Goal: Task Accomplishment & Management: Manage account settings

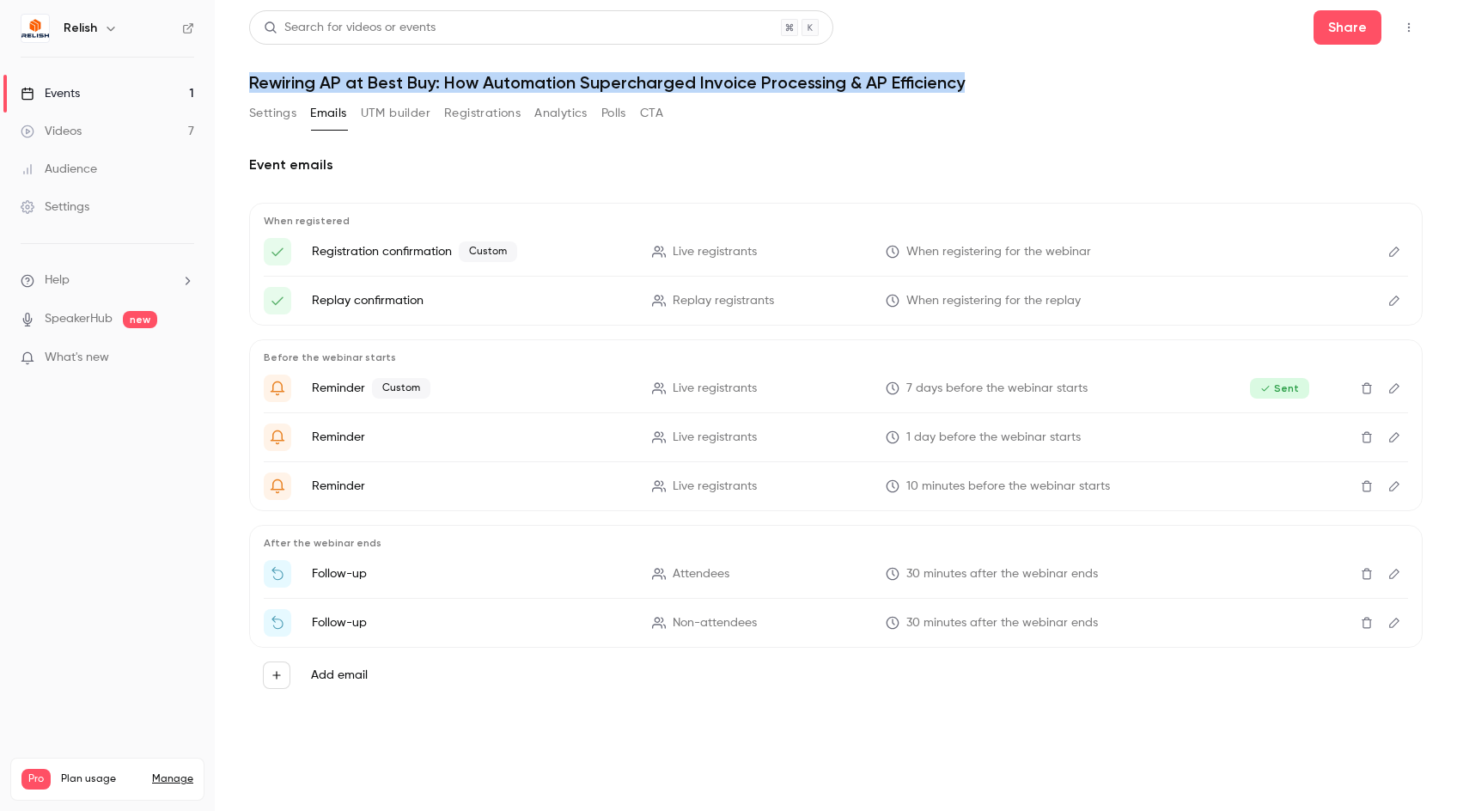
drag, startPoint x: 991, startPoint y: 86, endPoint x: 241, endPoint y: 89, distance: 750.1
click at [241, 89] on main "Search for videos or events Share Rewiring AP at Best Buy: How Automation Super…" at bounding box center [836, 405] width 1242 height 811
click at [243, 83] on main "Search for videos or events Share Rewiring AP at Best Buy: How Automation Super…" at bounding box center [836, 405] width 1242 height 811
drag, startPoint x: 243, startPoint y: 83, endPoint x: 744, endPoint y: 123, distance: 502.5
click at [744, 123] on main "Search for videos or events Share Rewiring AP at Best Buy: How Automation Super…" at bounding box center [836, 405] width 1242 height 811
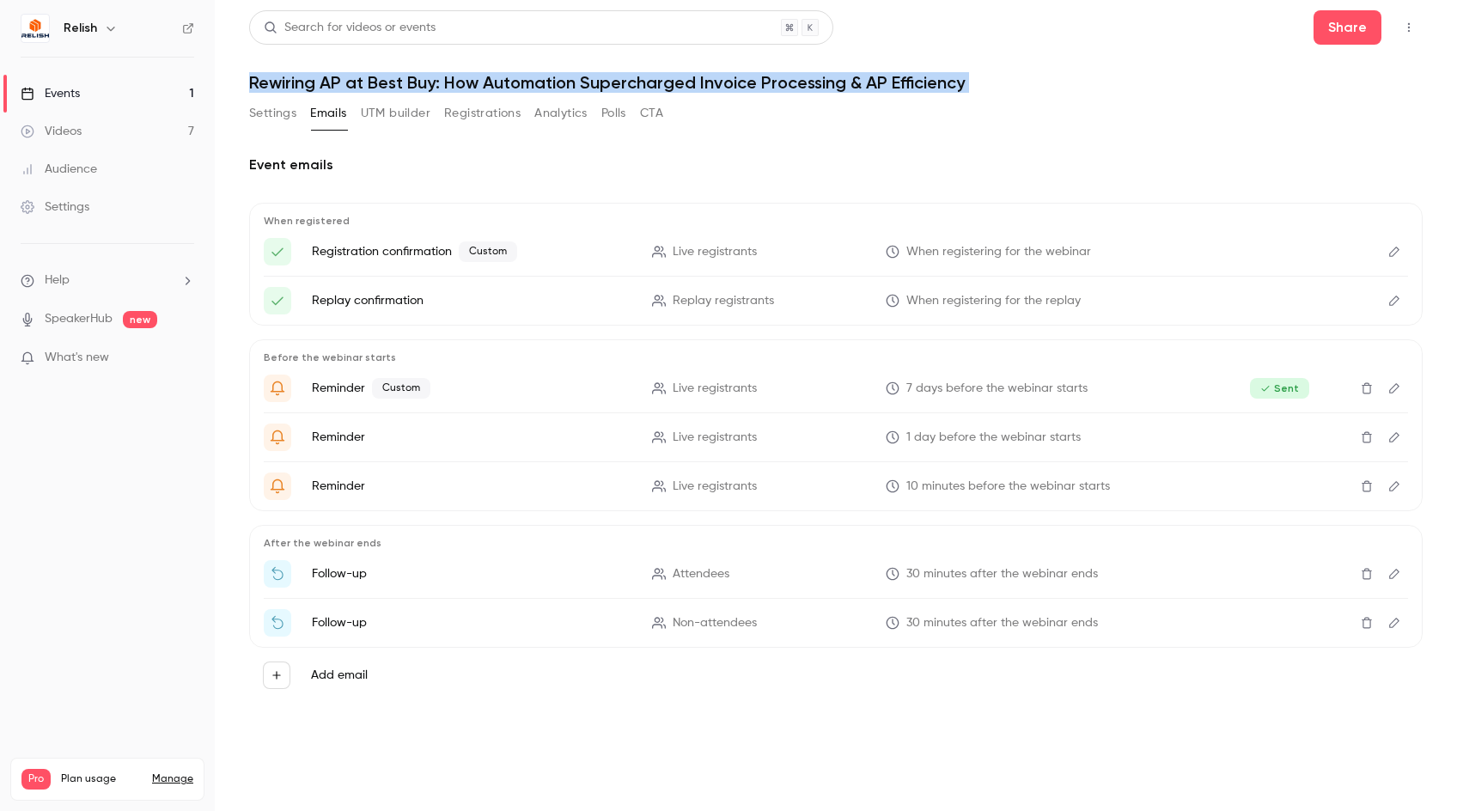
click at [1045, 86] on h1 "Rewiring AP at Best Buy: How Automation Supercharged Invoice Processing & AP Ef…" at bounding box center [836, 82] width 1174 height 21
drag, startPoint x: 1029, startPoint y: 147, endPoint x: 249, endPoint y: 80, distance: 783.0
click at [249, 80] on div "Search for videos or events Share Rewiring AP at Best Buy: How Automation Super…" at bounding box center [836, 373] width 1174 height 727
click at [249, 80] on h1 "Rewiring AP at Best Buy: How Automation Supercharged Invoice Processing & AP Ef…" at bounding box center [836, 82] width 1174 height 21
drag, startPoint x: 246, startPoint y: 80, endPoint x: 435, endPoint y: 169, distance: 209.1
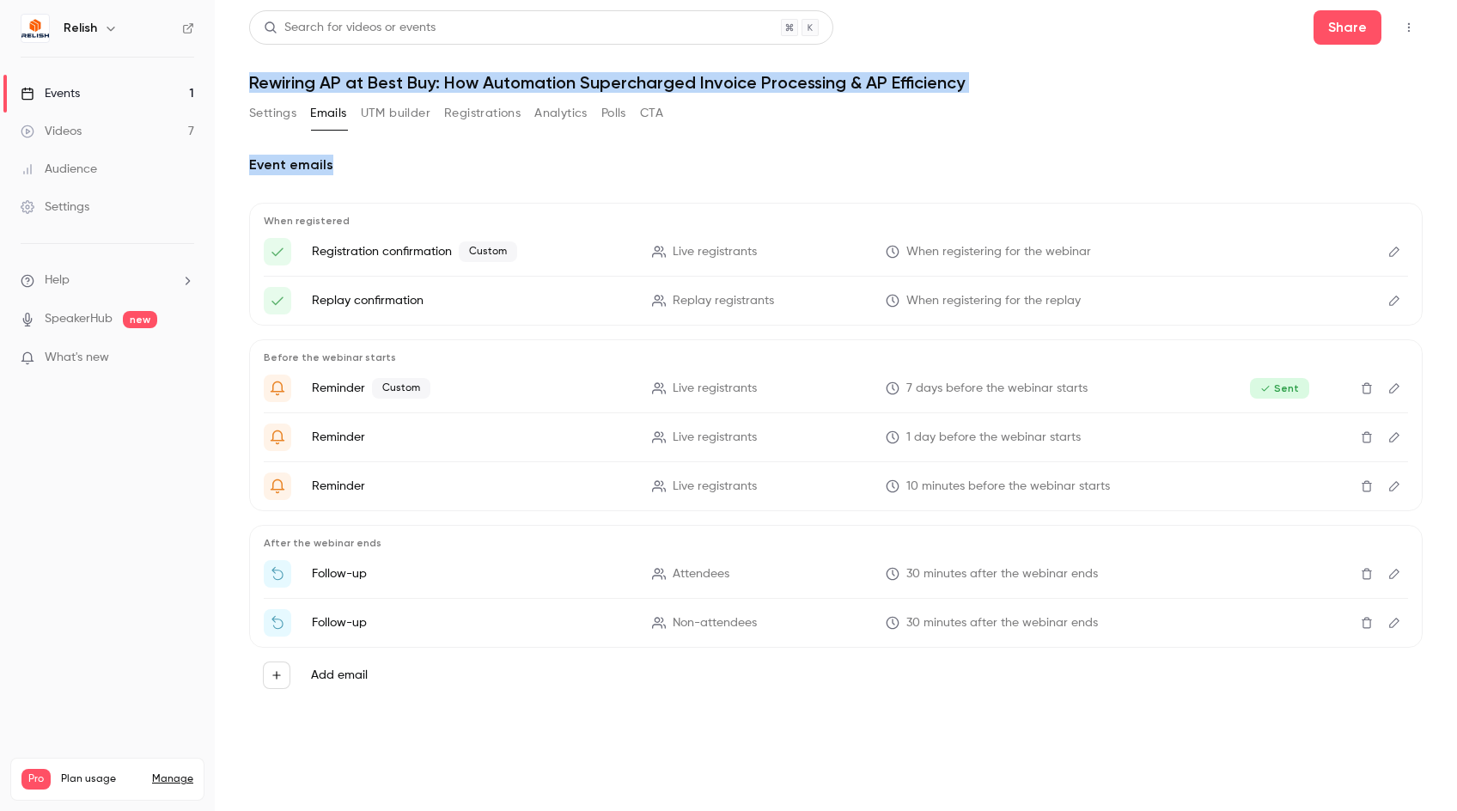
click at [435, 169] on main "Search for videos or events Share Rewiring AP at Best Buy: How Automation Super…" at bounding box center [836, 405] width 1242 height 811
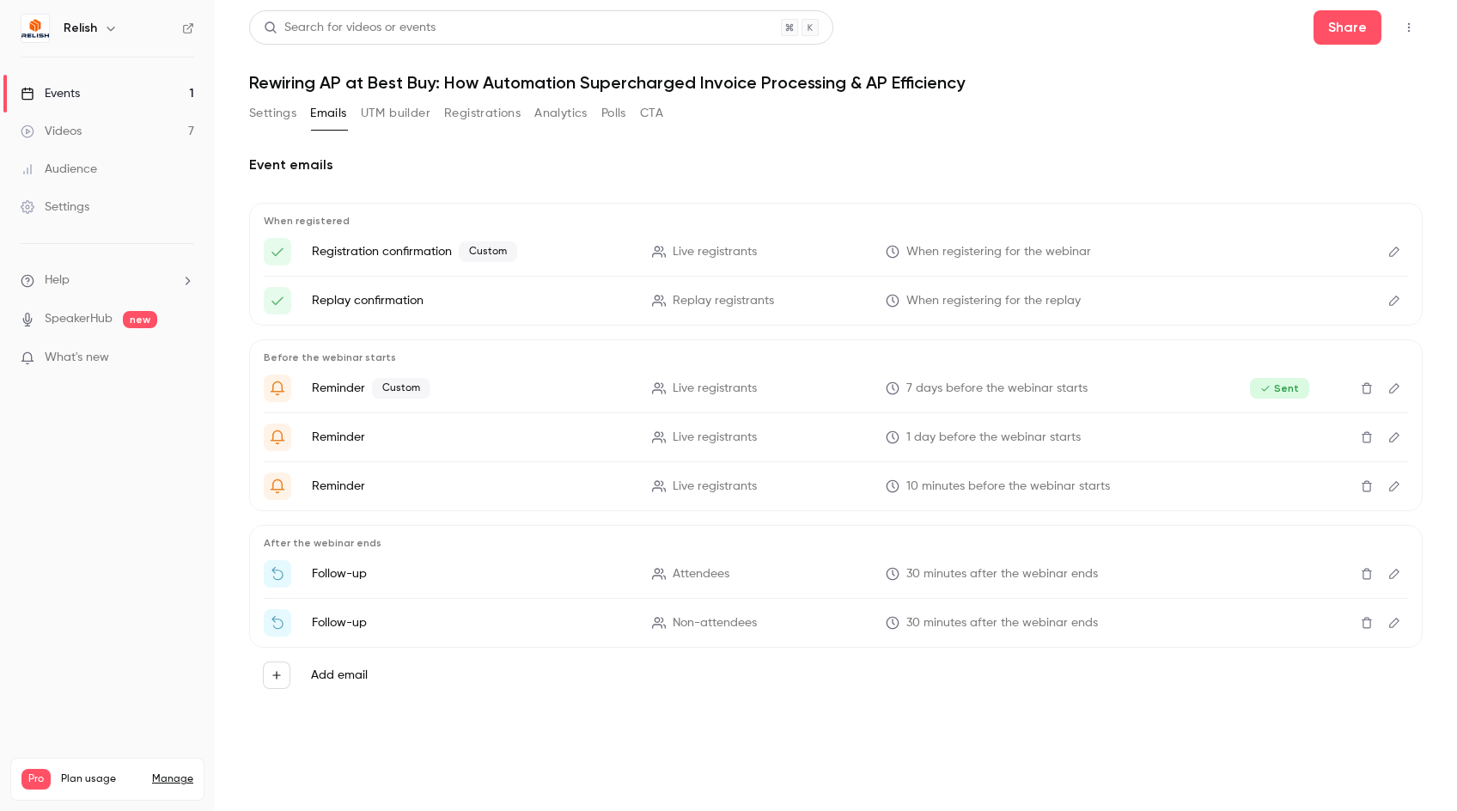
click at [418, 180] on div "Event emails When registered Registration confirmation Custom Live registrants …" at bounding box center [836, 429] width 1174 height 548
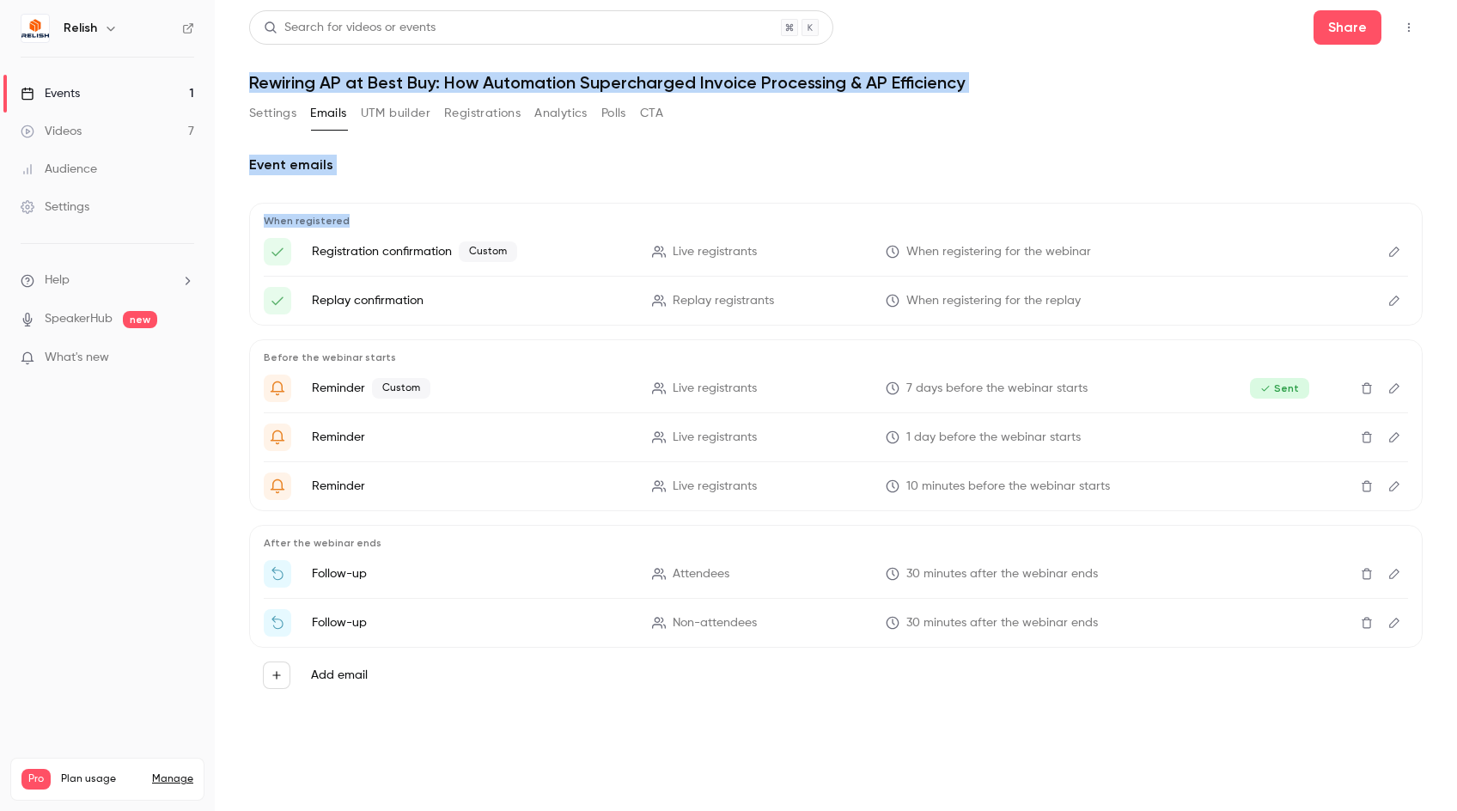
drag, startPoint x: 308, startPoint y: 172, endPoint x: 244, endPoint y: 89, distance: 104.1
click at [245, 89] on main "Search for videos or events Share Rewiring AP at Best Buy: How Automation Super…" at bounding box center [836, 405] width 1242 height 811
click at [244, 89] on main "Search for videos or events Share Rewiring AP at Best Buy: How Automation Super…" at bounding box center [836, 405] width 1242 height 811
drag, startPoint x: 239, startPoint y: 86, endPoint x: 371, endPoint y: 174, distance: 159.2
click at [371, 174] on main "Search for videos or events Share Rewiring AP at Best Buy: How Automation Super…" at bounding box center [836, 405] width 1242 height 811
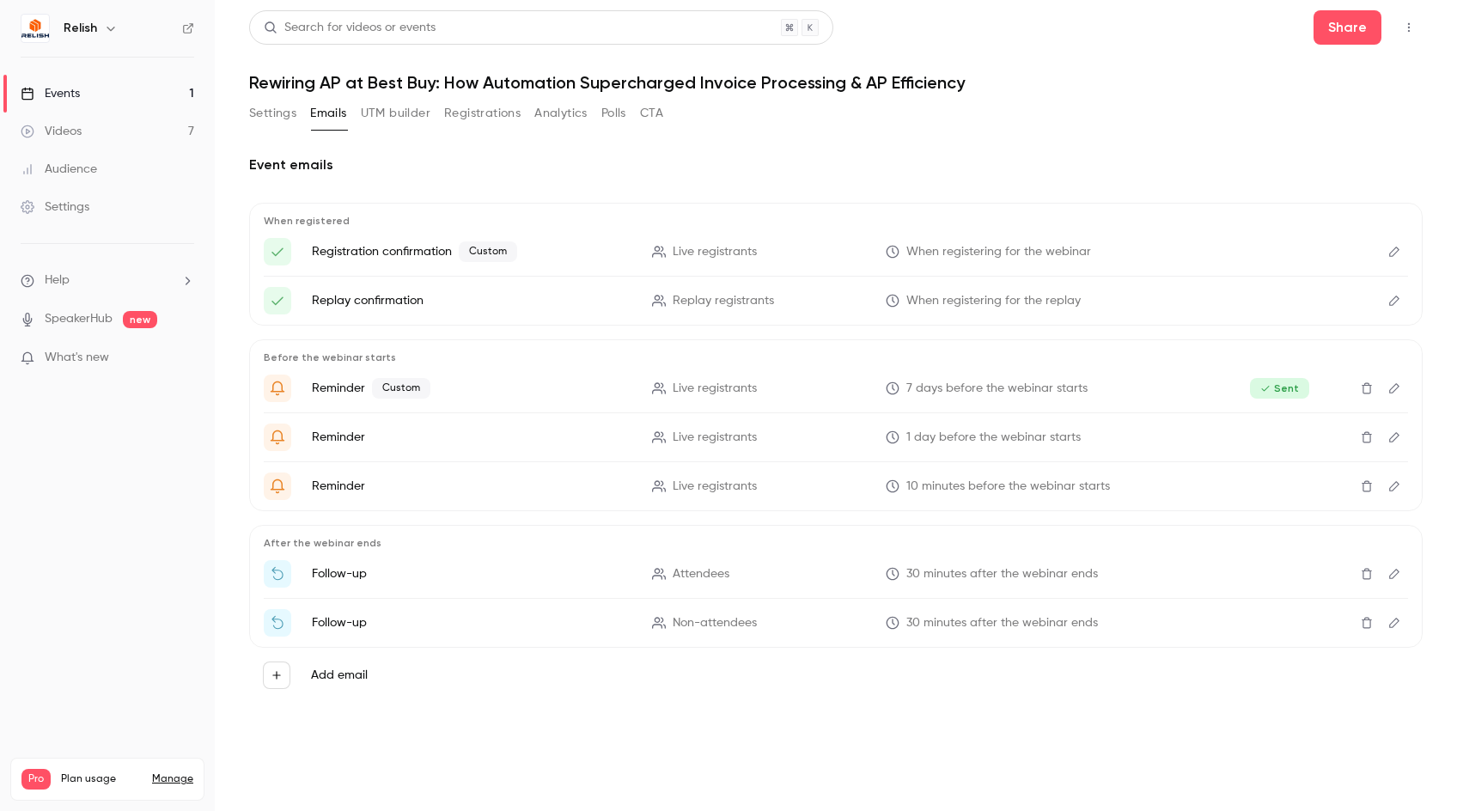
click at [371, 175] on div "Event emails When registered Registration confirmation Custom Live registrants …" at bounding box center [836, 429] width 1174 height 548
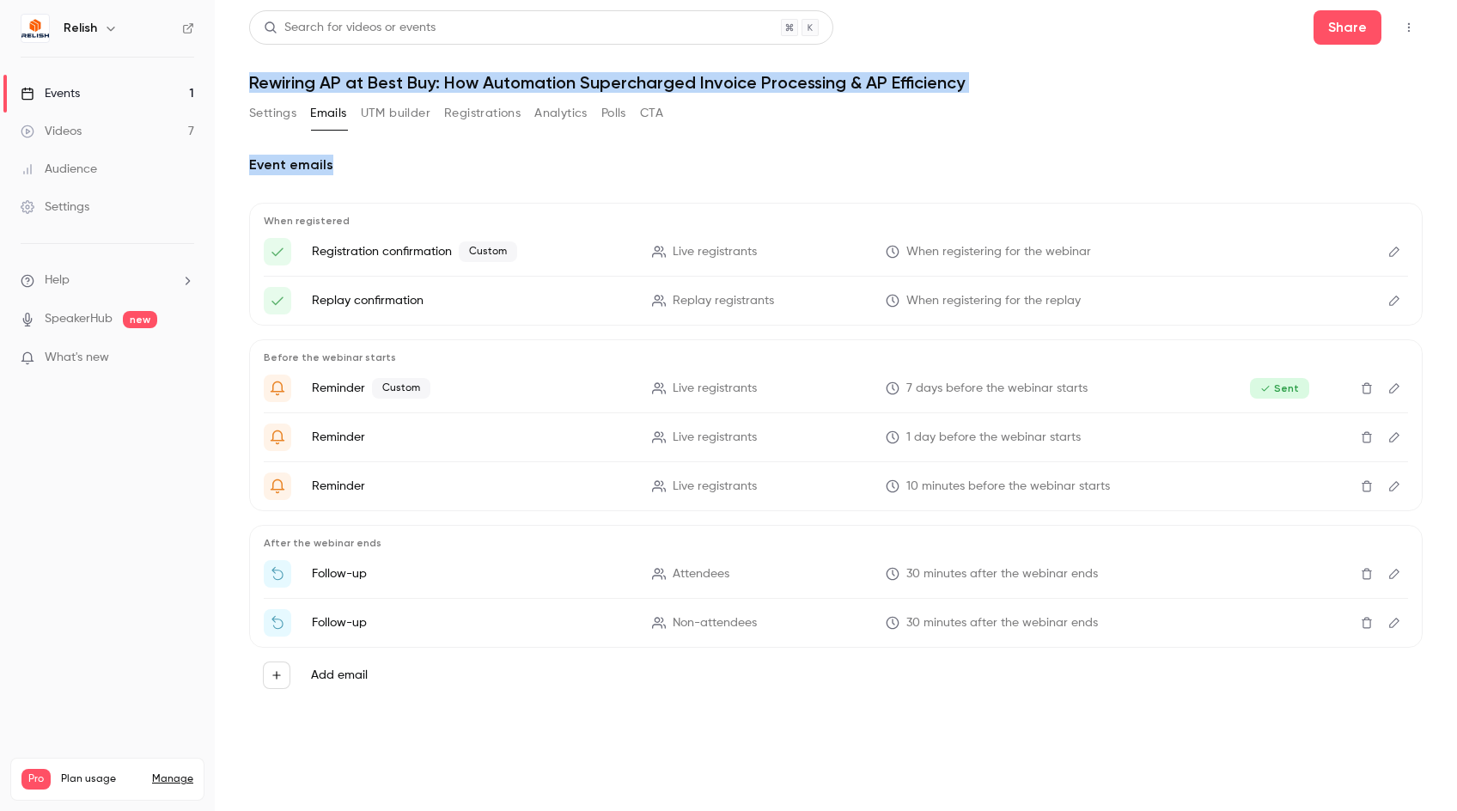
drag, startPoint x: 345, startPoint y: 169, endPoint x: 239, endPoint y: 88, distance: 134.2
click at [239, 88] on main "Search for videos or events Share Rewiring AP at Best Buy: How Automation Super…" at bounding box center [836, 405] width 1242 height 811
drag, startPoint x: 239, startPoint y: 88, endPoint x: 346, endPoint y: 163, distance: 131.3
click at [346, 163] on main "Search for videos or events Share Rewiring AP at Best Buy: How Automation Super…" at bounding box center [836, 405] width 1242 height 811
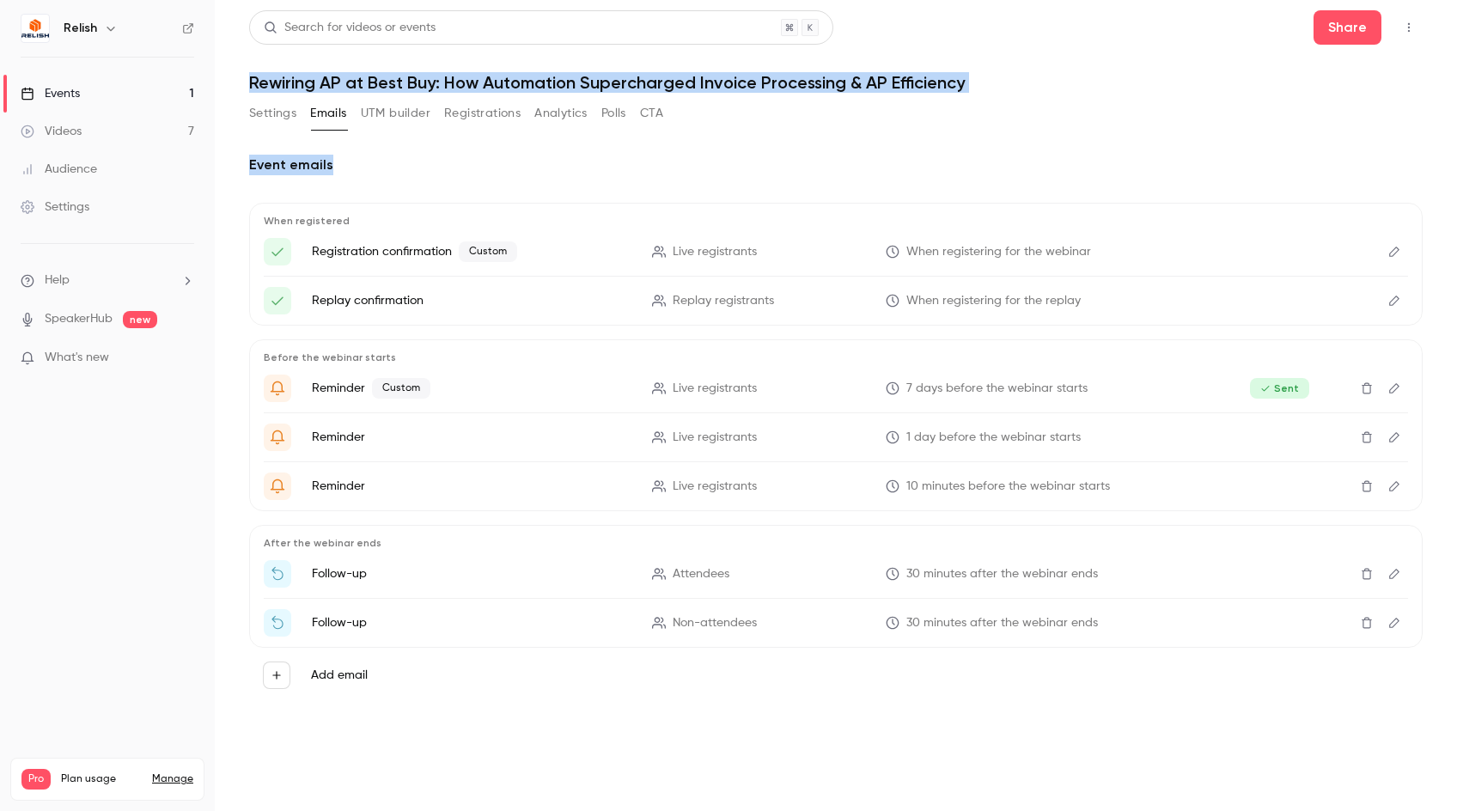
click at [346, 166] on h2 "Event emails" at bounding box center [836, 165] width 1174 height 21
drag, startPoint x: 243, startPoint y: 82, endPoint x: 334, endPoint y: 165, distance: 122.9
click at [334, 165] on main "Search for videos or events Share Rewiring AP at Best Buy: How Automation Super…" at bounding box center [836, 405] width 1242 height 811
click at [334, 165] on h2 "Event emails" at bounding box center [836, 165] width 1174 height 21
drag, startPoint x: 247, startPoint y: 69, endPoint x: 358, endPoint y: 171, distance: 150.8
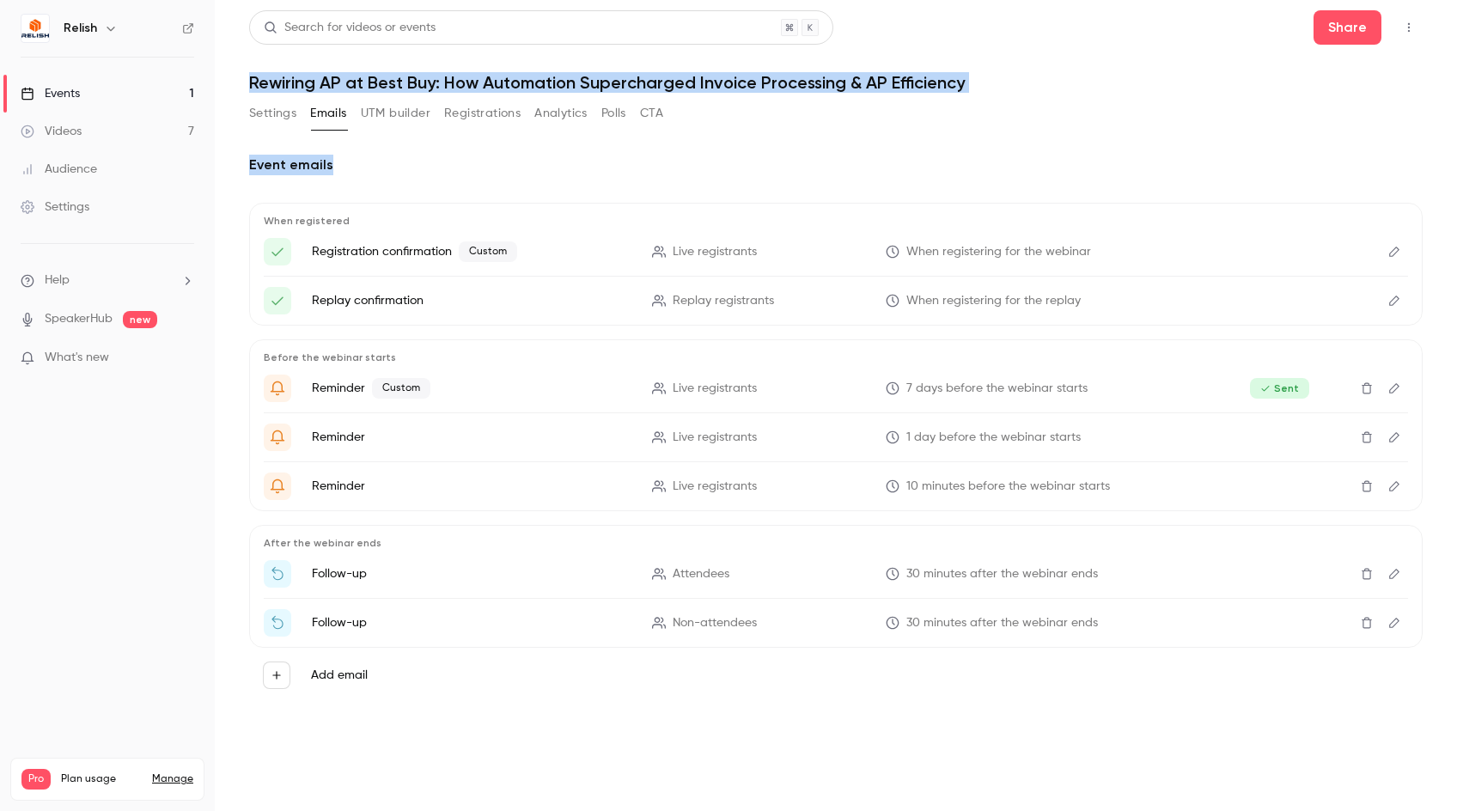
click at [359, 170] on main "Search for videos or events Share Rewiring AP at Best Buy: How Automation Super…" at bounding box center [836, 405] width 1242 height 811
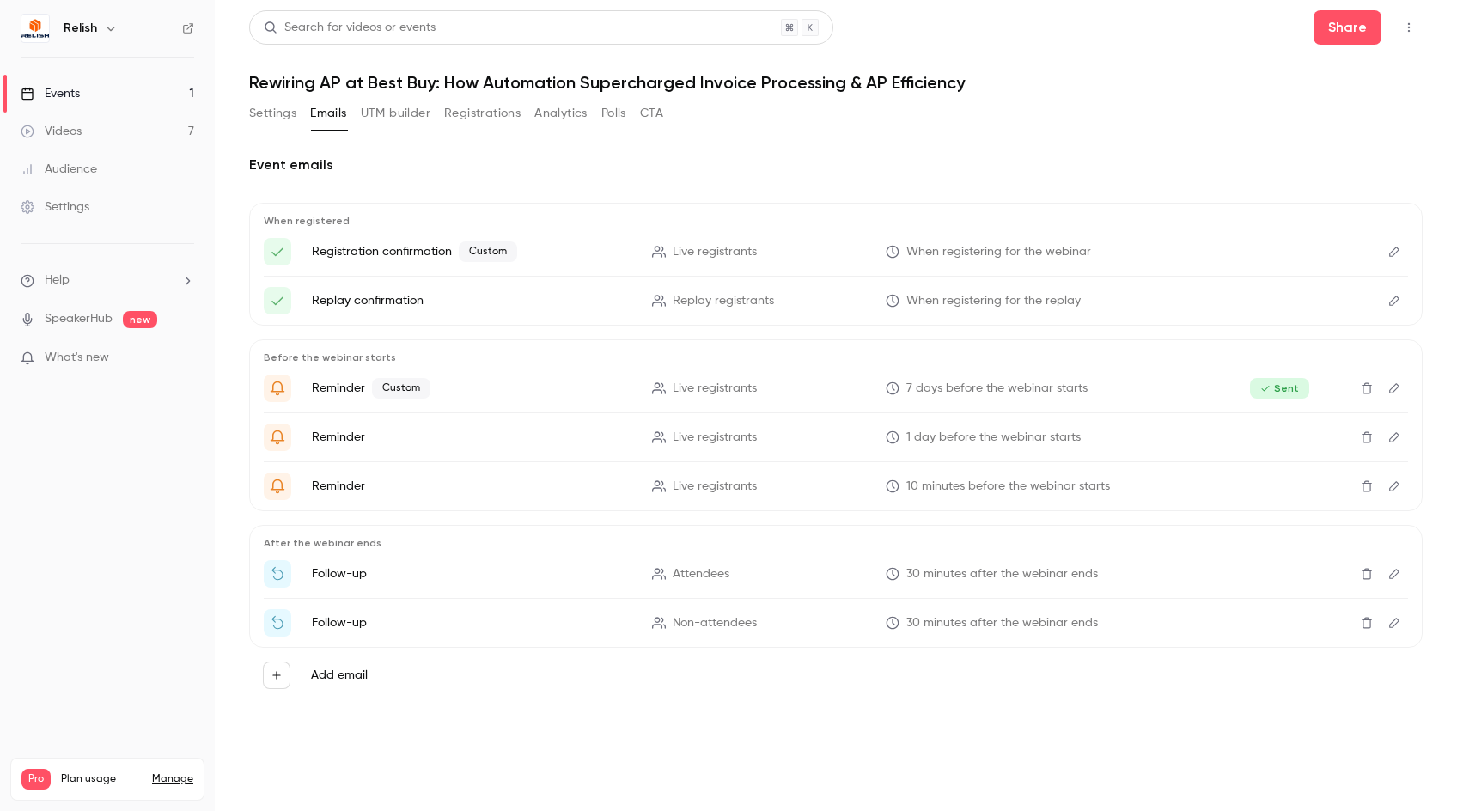
click at [358, 177] on div "Event emails When registered Registration confirmation Custom Live registrants …" at bounding box center [836, 429] width 1174 height 548
click at [1397, 485] on icon "Edit" at bounding box center [1395, 486] width 14 height 12
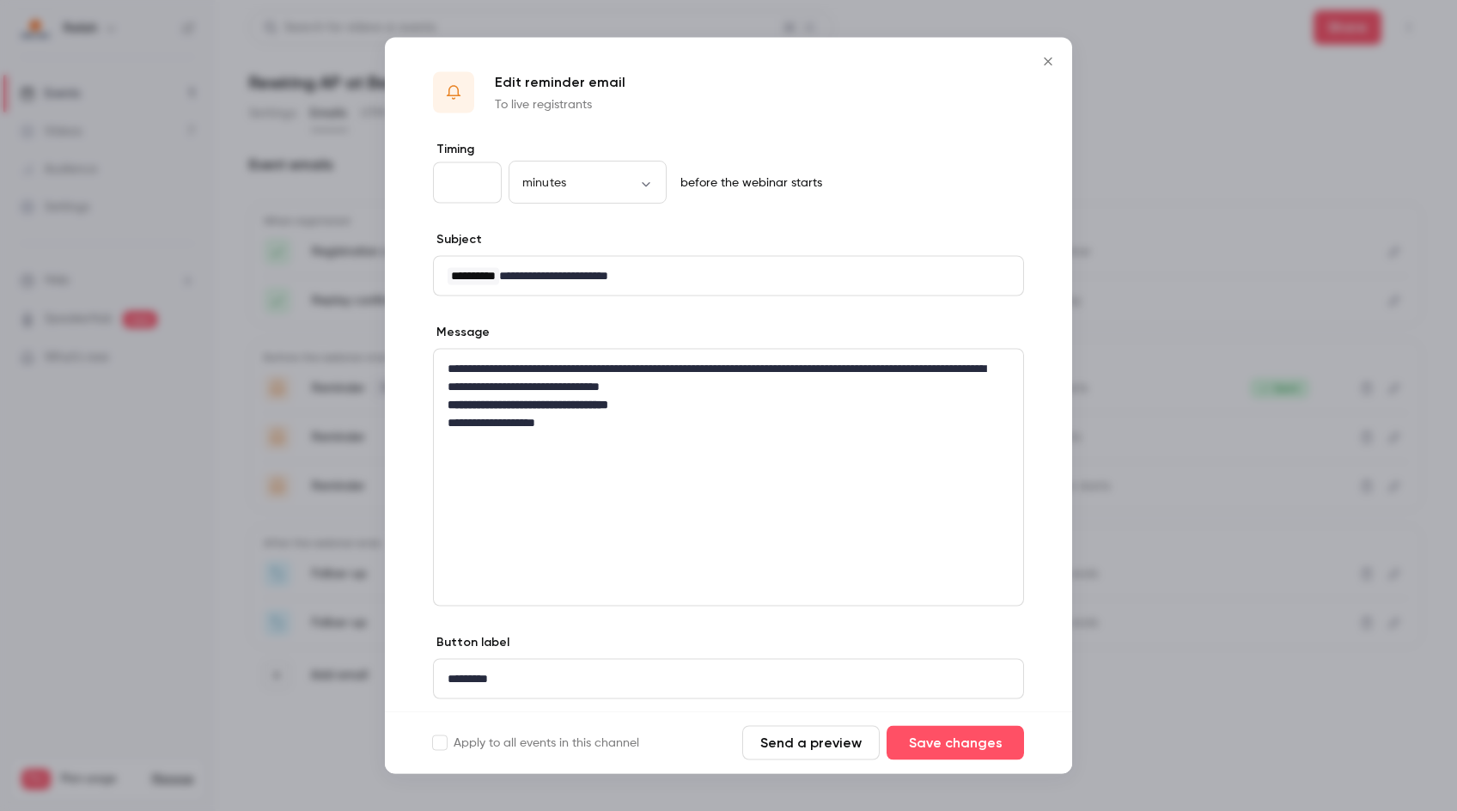
click at [1142, 133] on div at bounding box center [728, 405] width 1457 height 811
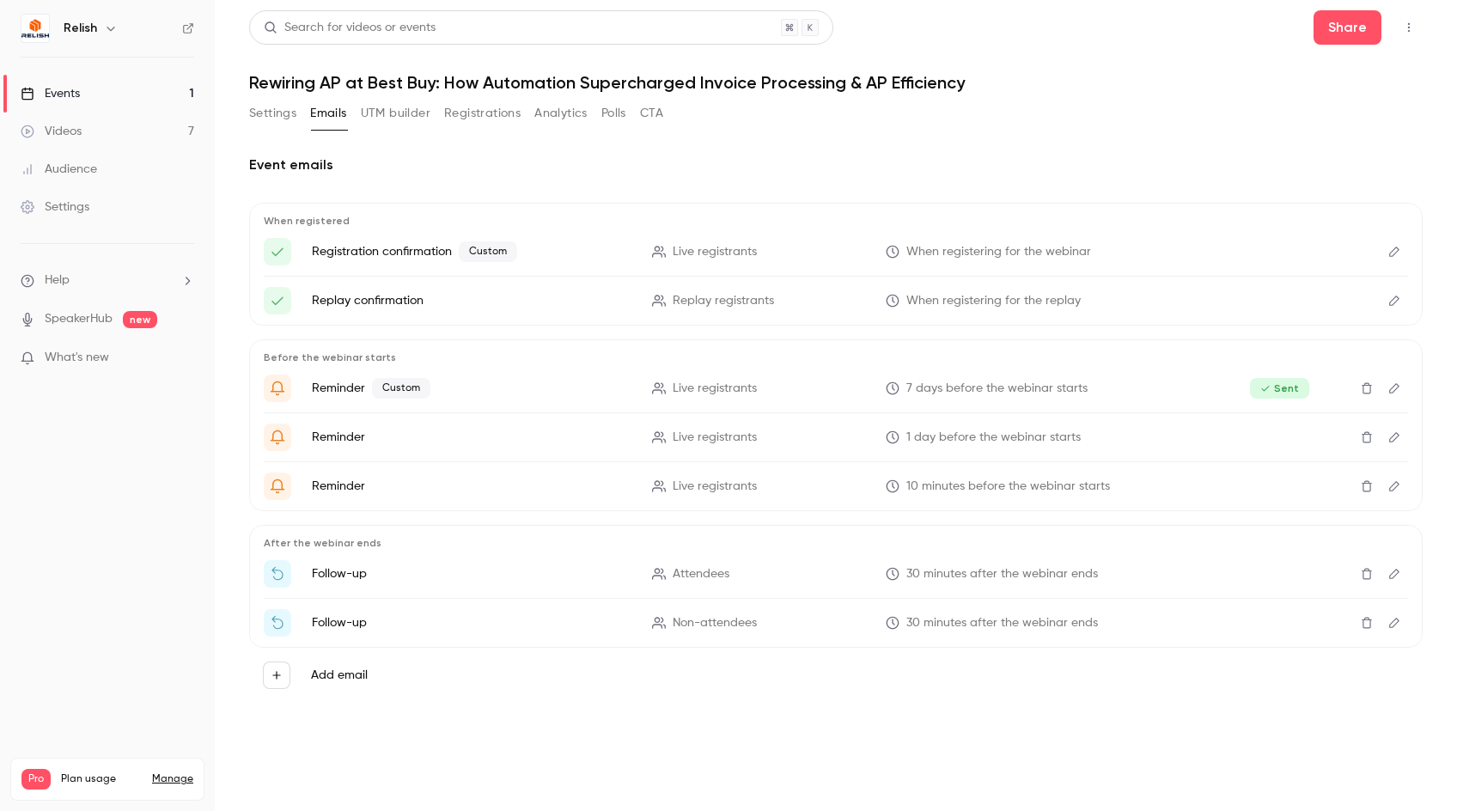
click at [1398, 438] on icon "Edit" at bounding box center [1395, 437] width 14 height 12
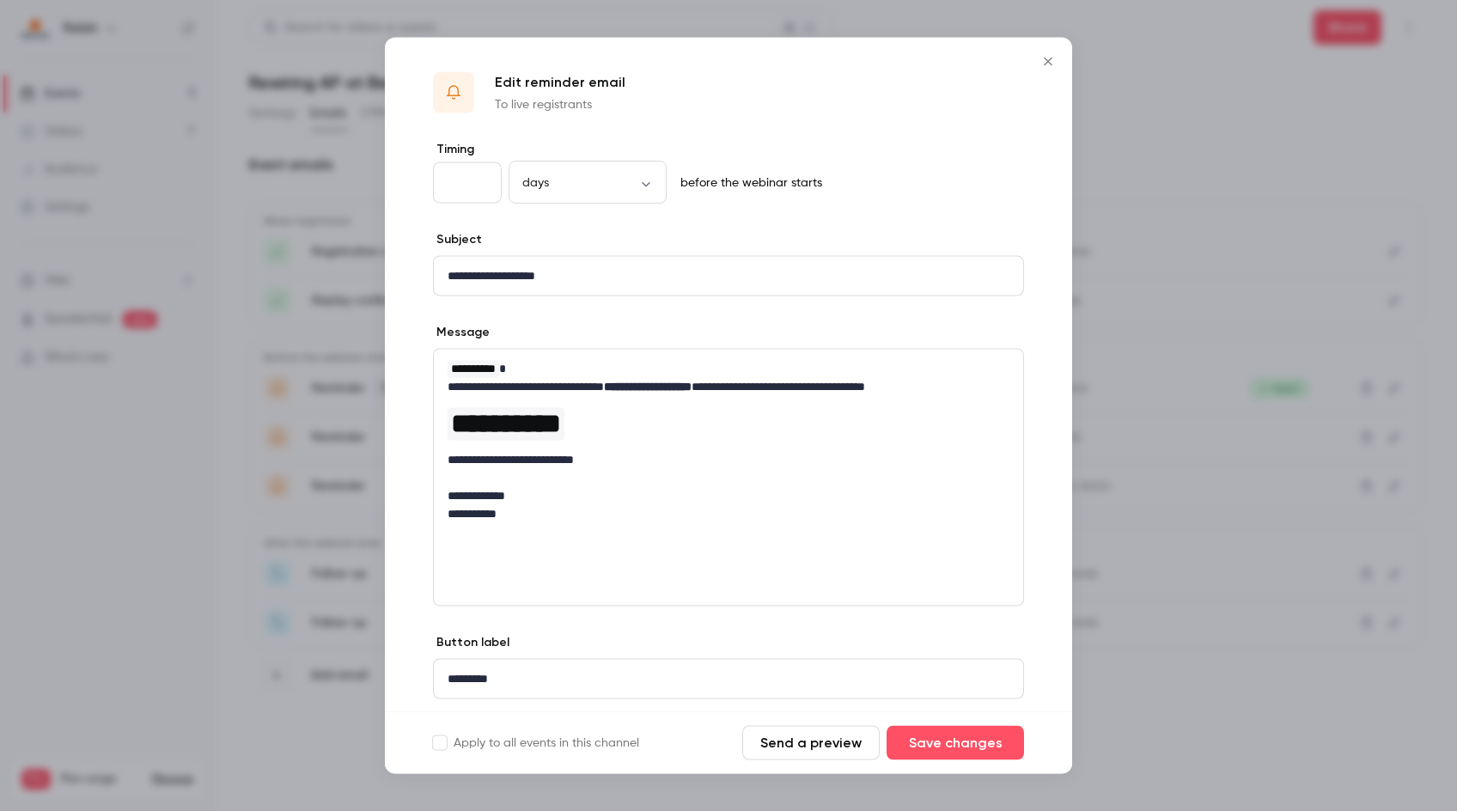
click at [1174, 204] on div at bounding box center [728, 405] width 1457 height 811
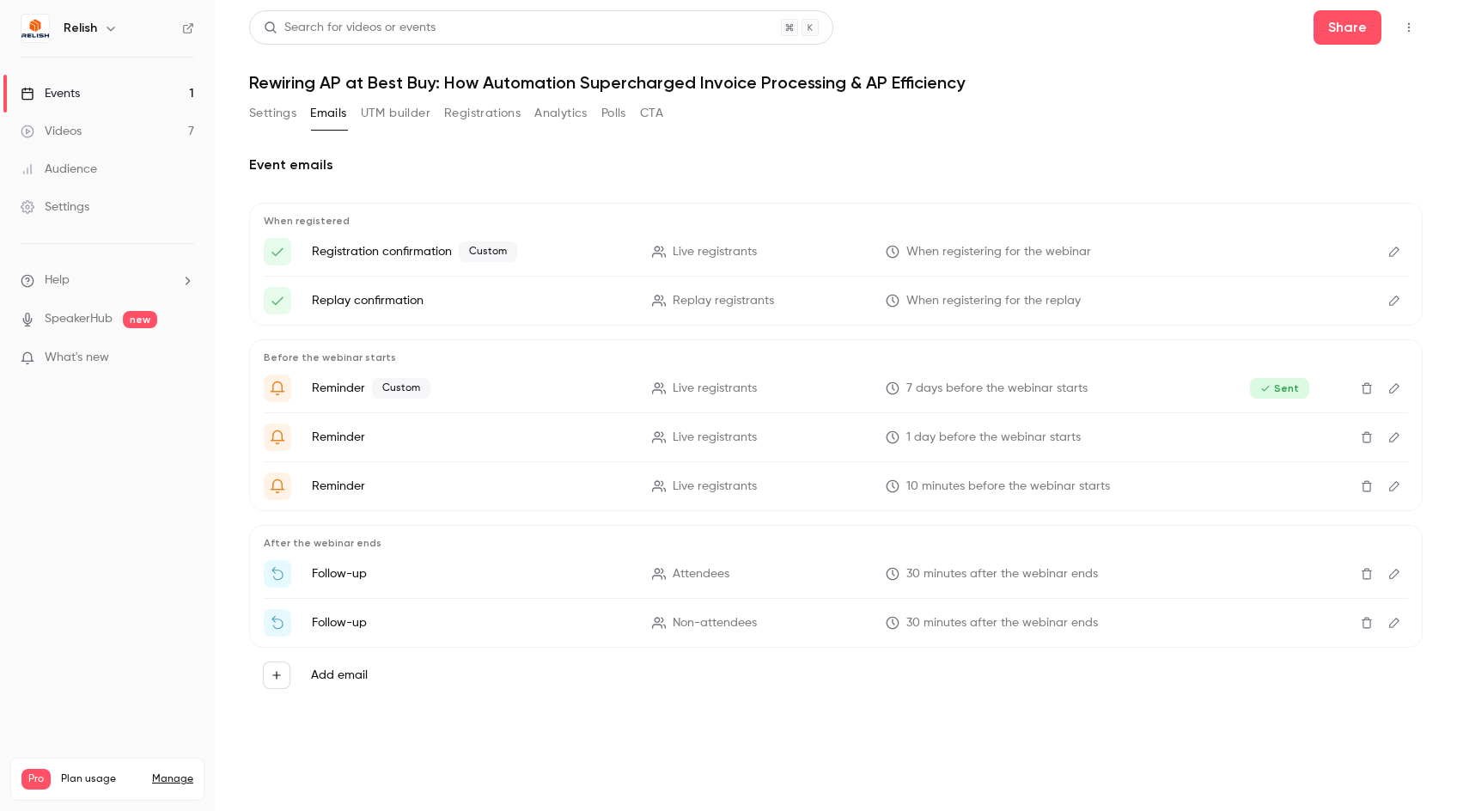
click at [487, 116] on button "Registrations" at bounding box center [482, 113] width 76 height 27
